Goal: Task Accomplishment & Management: Use online tool/utility

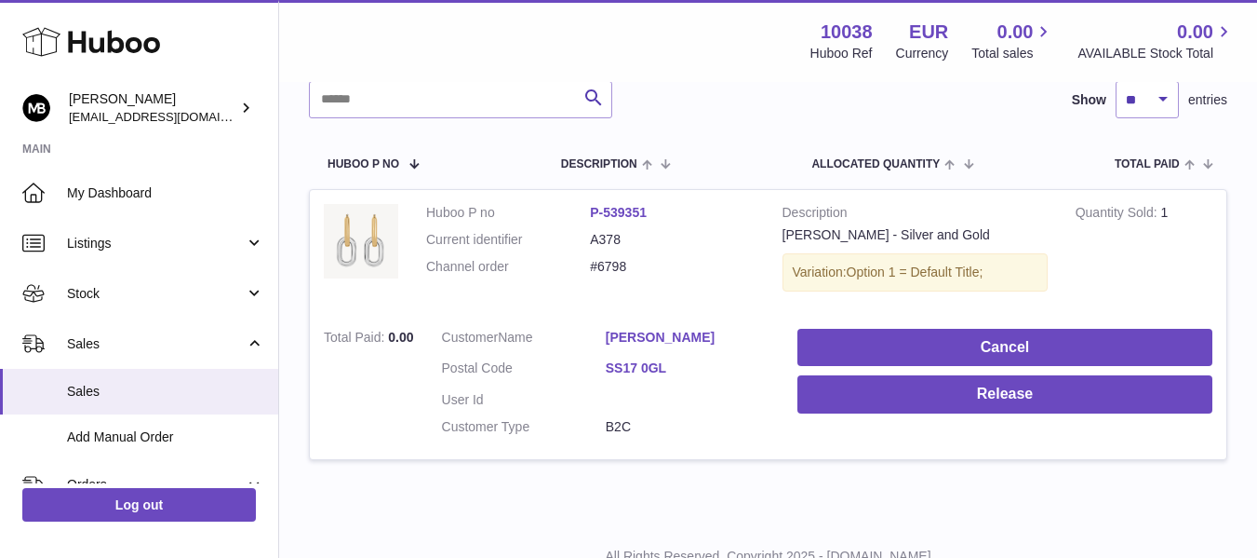
scroll to position [321, 0]
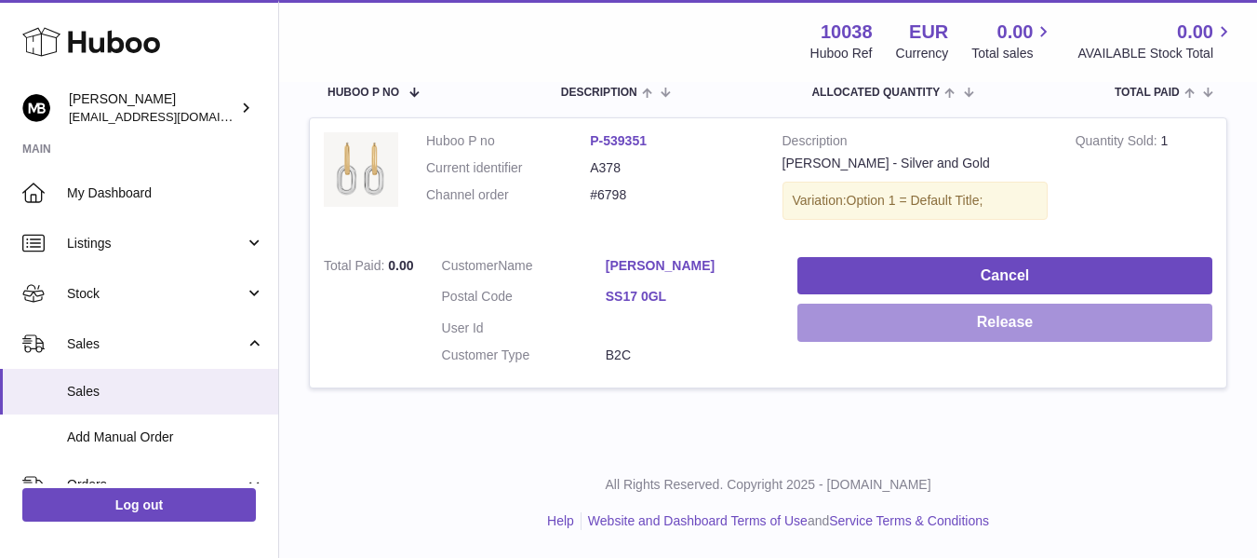
click at [846, 319] on button "Release" at bounding box center [1005, 322] width 415 height 38
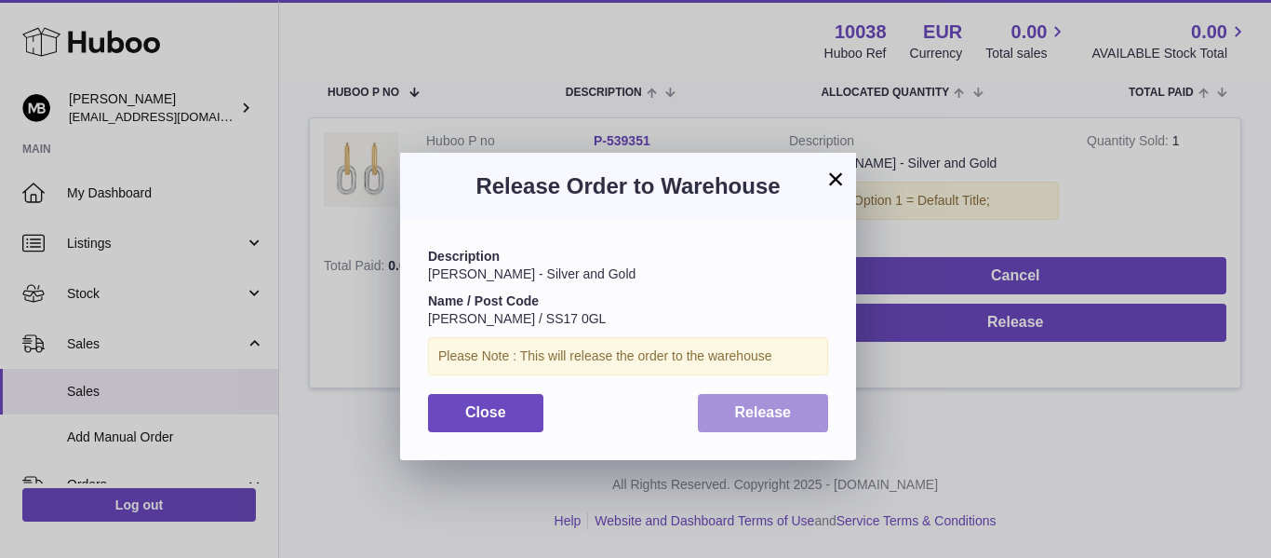
click at [752, 411] on span "Release" at bounding box center [763, 412] width 57 height 16
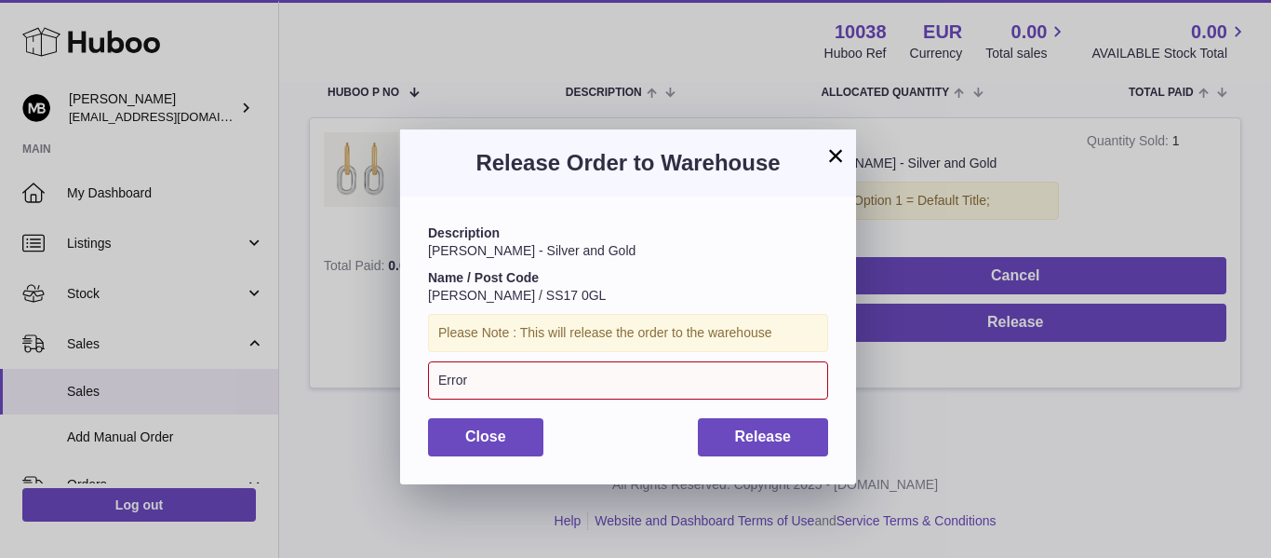
click at [844, 142] on div "Release Order to Warehouse" at bounding box center [628, 162] width 456 height 67
click at [828, 152] on button "×" at bounding box center [836, 155] width 22 height 22
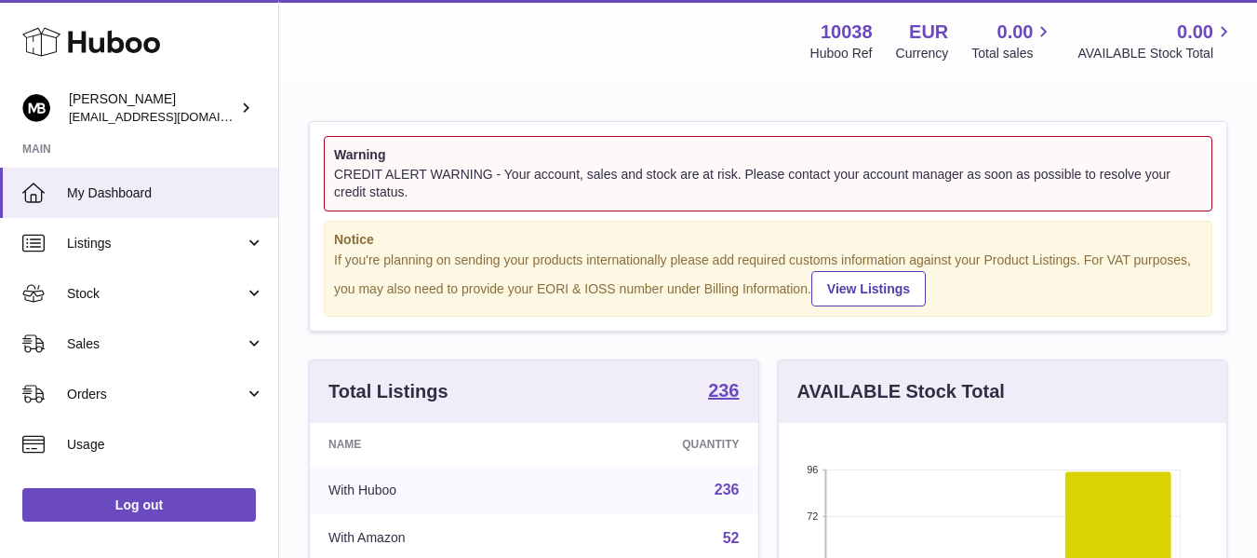
scroll to position [290, 448]
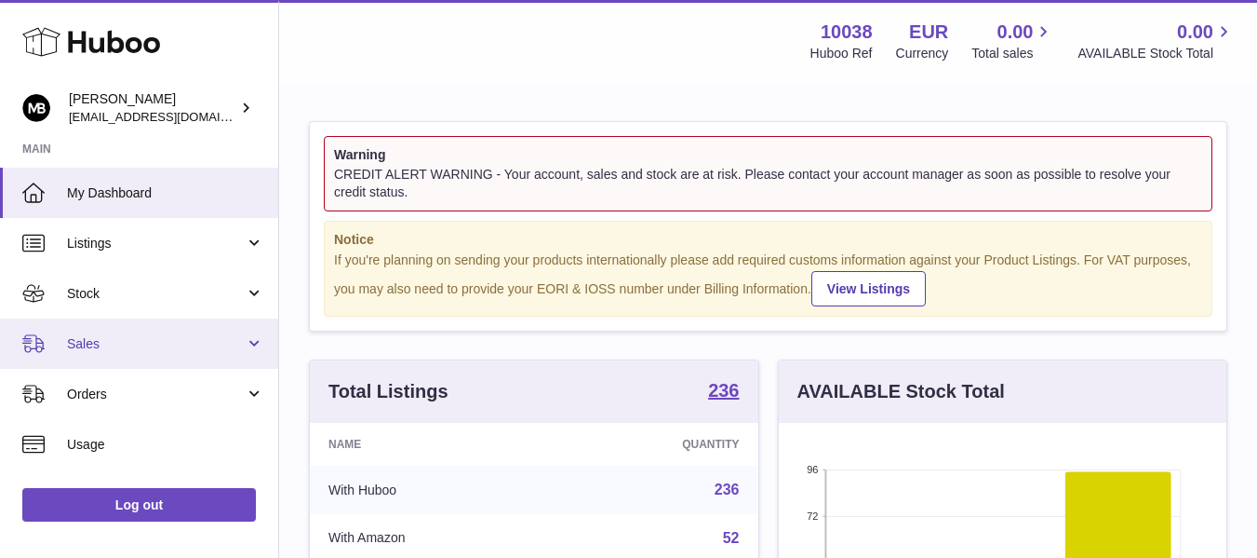
click at [89, 342] on span "Sales" at bounding box center [156, 344] width 178 height 18
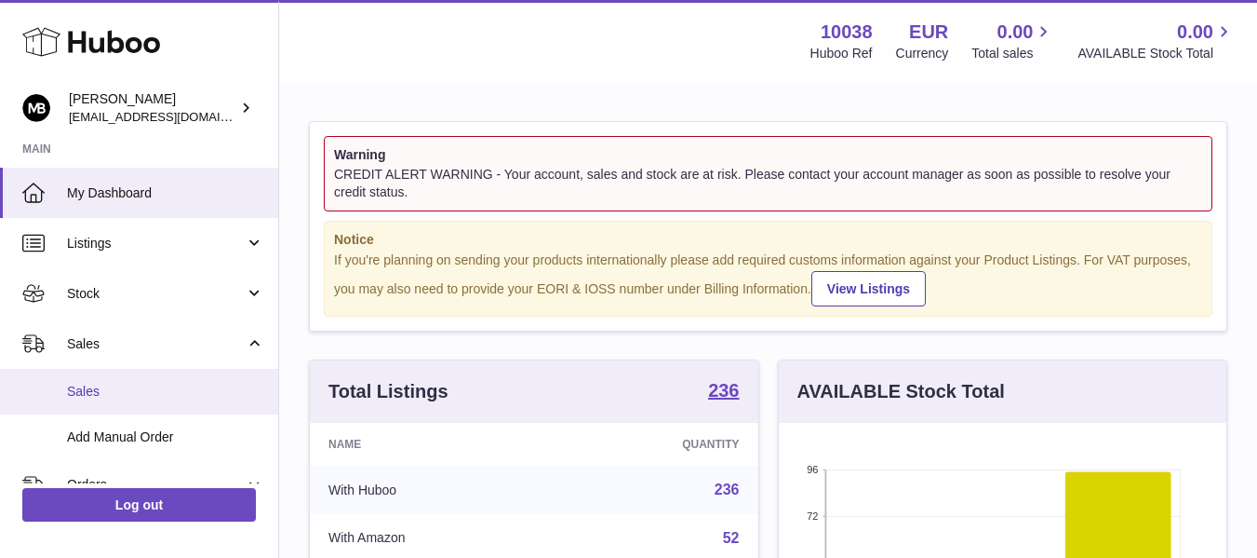
click at [85, 387] on span "Sales" at bounding box center [165, 392] width 197 height 18
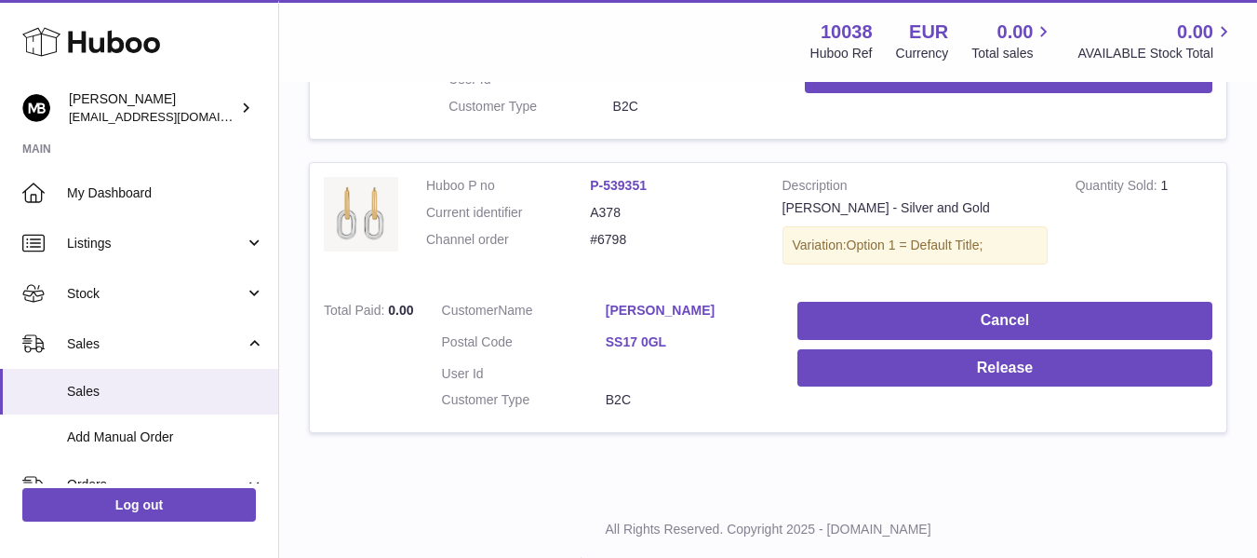
scroll to position [614, 0]
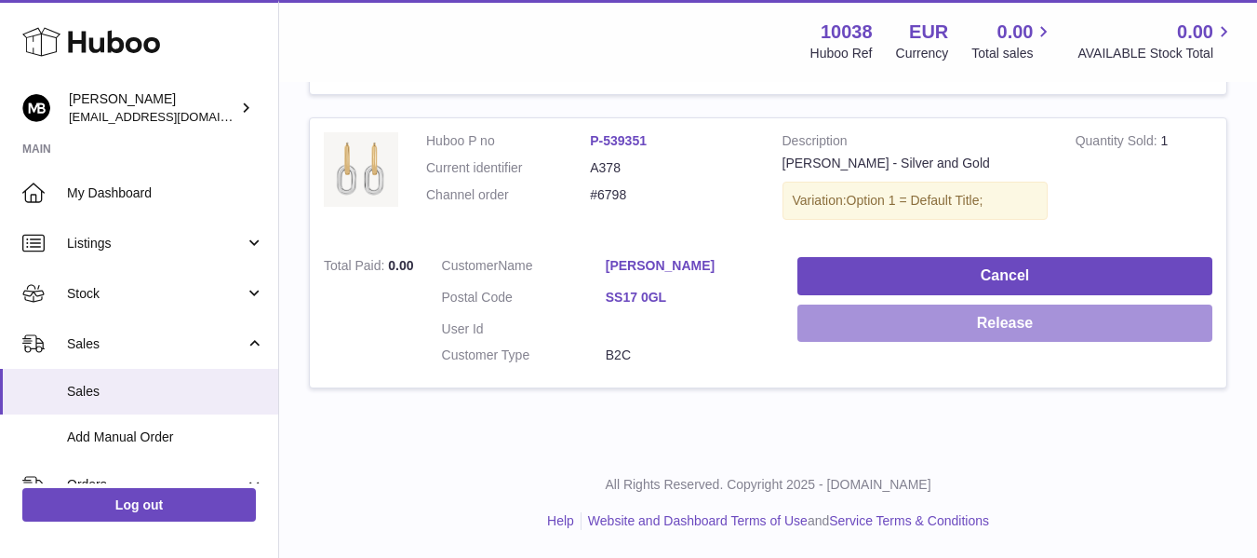
click at [825, 311] on button "Release" at bounding box center [1005, 323] width 415 height 38
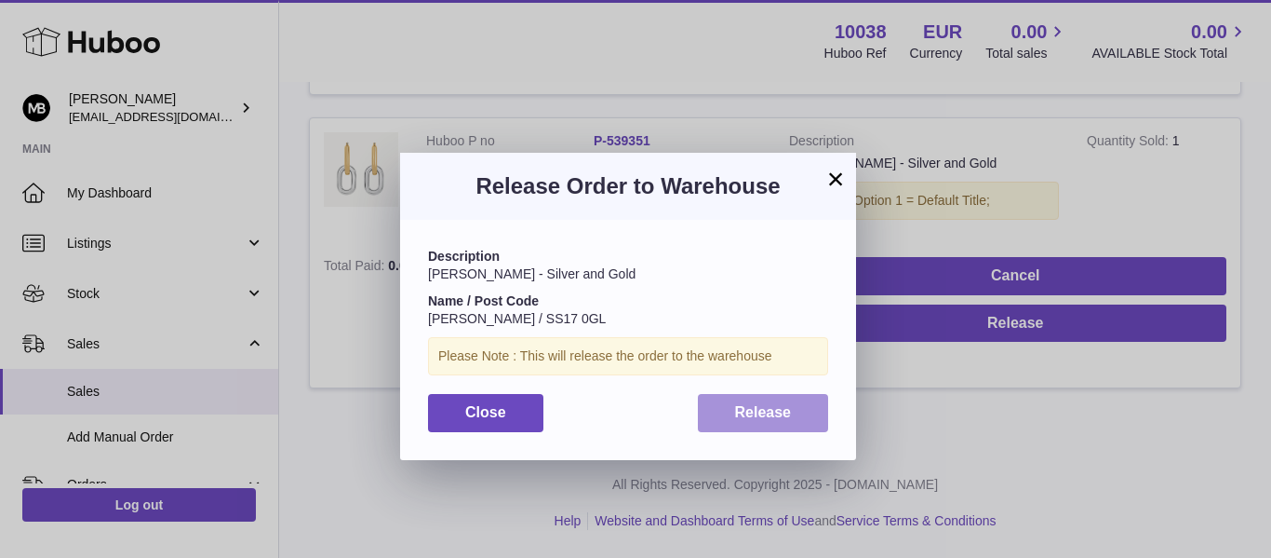
click at [757, 431] on button "Release" at bounding box center [763, 413] width 131 height 38
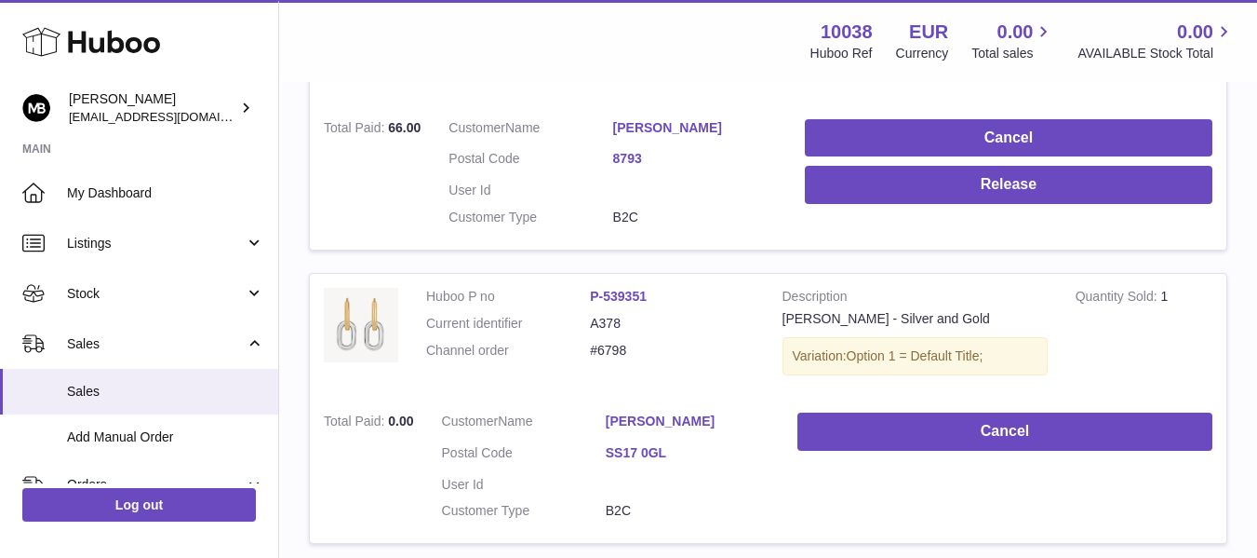
scroll to position [304, 0]
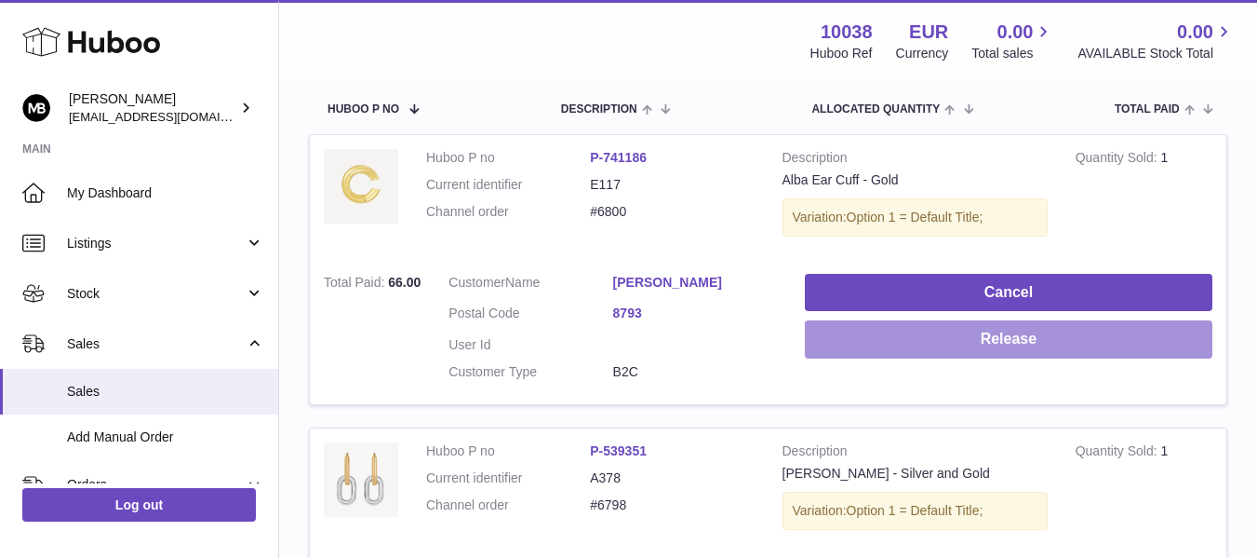
click at [907, 340] on button "Release" at bounding box center [1009, 339] width 408 height 38
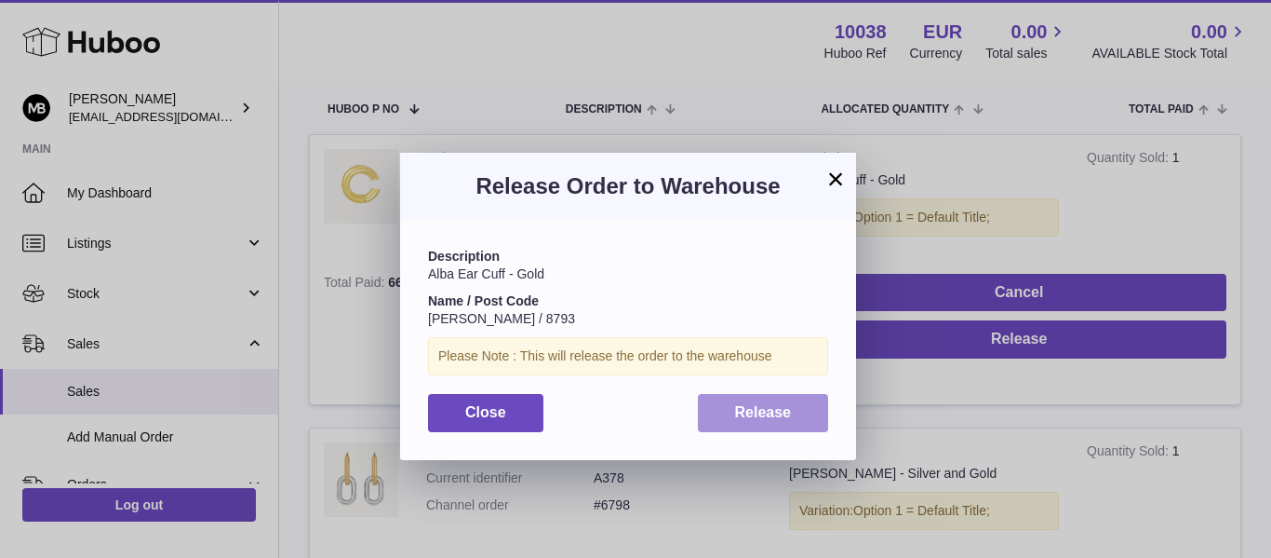
click at [751, 402] on button "Release" at bounding box center [763, 413] width 131 height 38
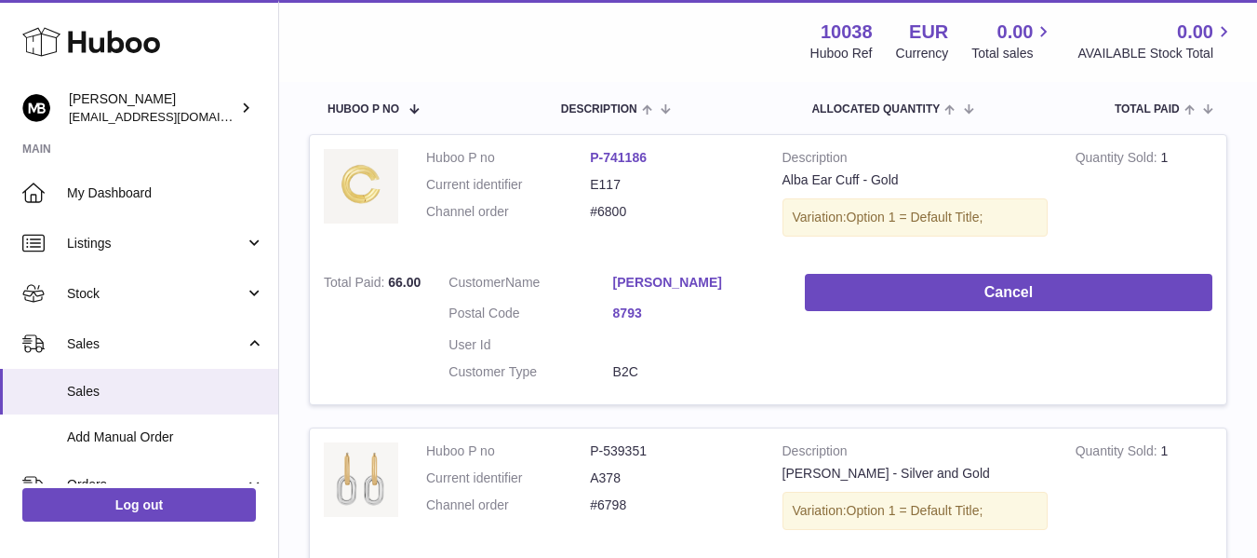
click at [651, 345] on dd at bounding box center [695, 345] width 164 height 18
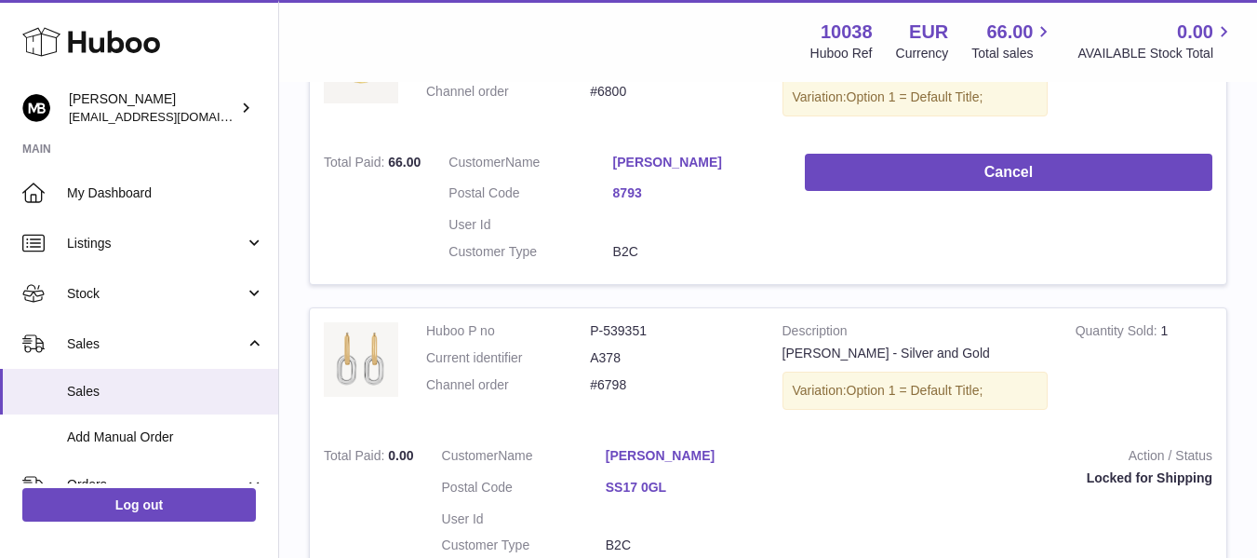
scroll to position [304, 0]
